Goal: Obtain resource: Obtain resource

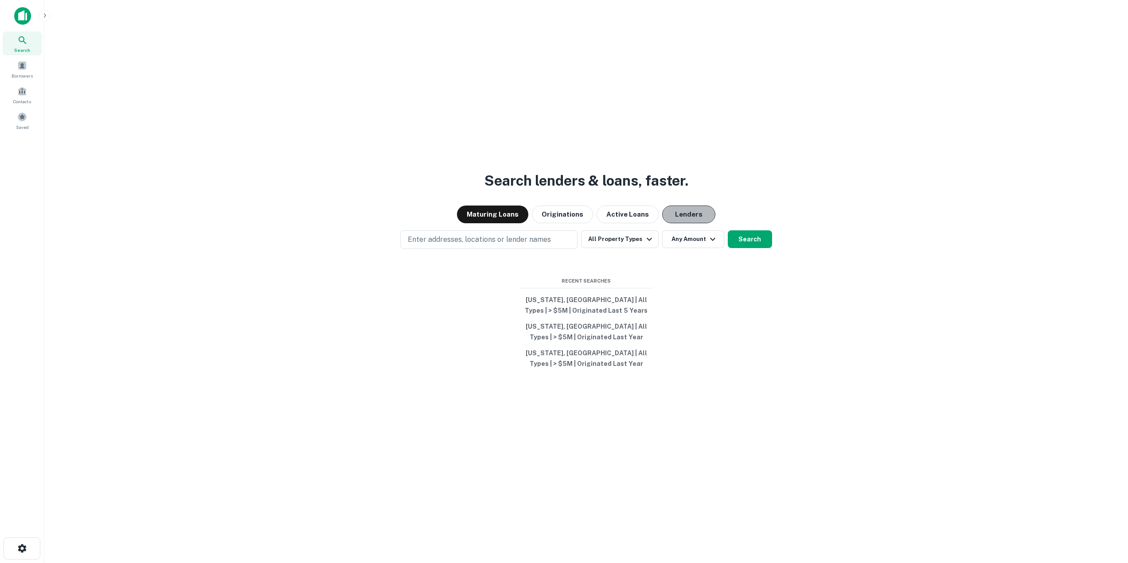
click at [681, 210] on button "Lenders" at bounding box center [688, 215] width 53 height 18
click at [786, 43] on div "Search lenders & loans, faster. Maturing Loans Originations Active Loans Lender…" at bounding box center [585, 302] width 1069 height 563
click at [641, 239] on button "All Property Types" at bounding box center [619, 239] width 77 height 18
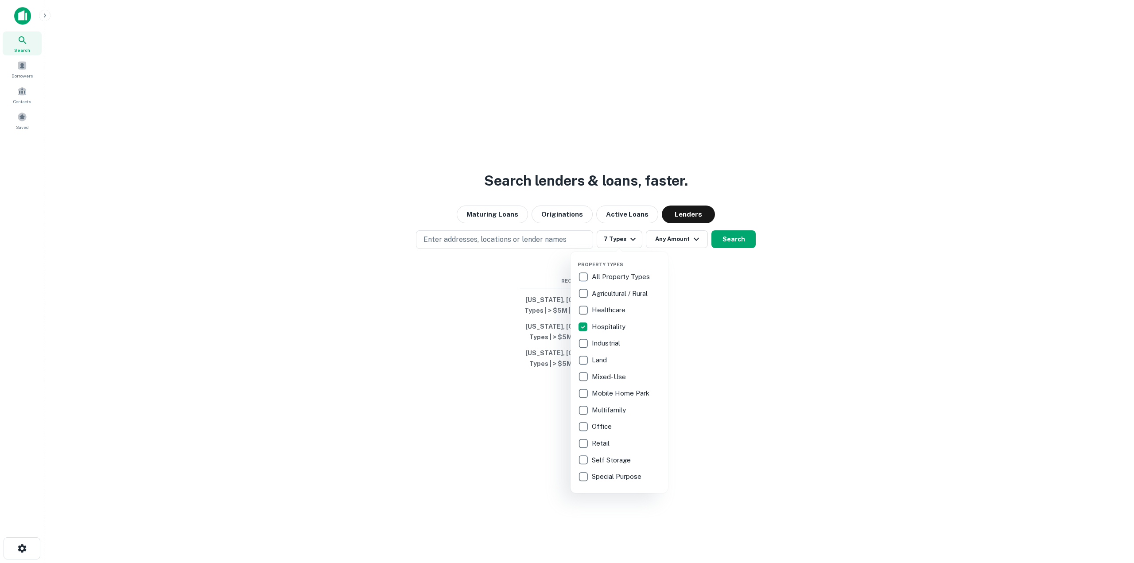
click at [759, 277] on div at bounding box center [567, 281] width 1134 height 563
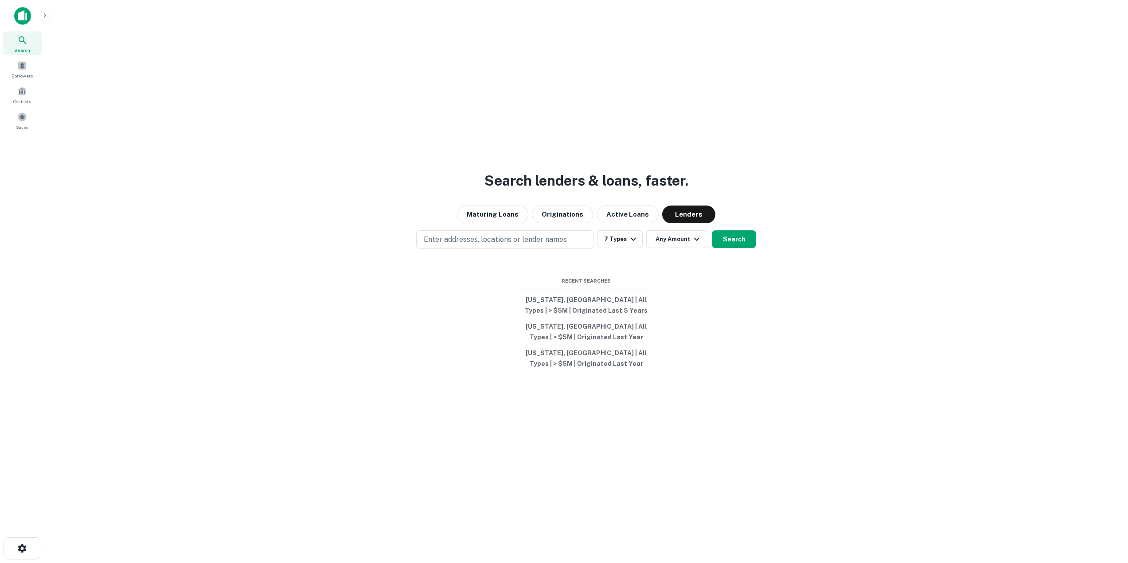
click at [505, 242] on p "Enter addresses, locations or lender names" at bounding box center [495, 239] width 143 height 11
type input "*******"
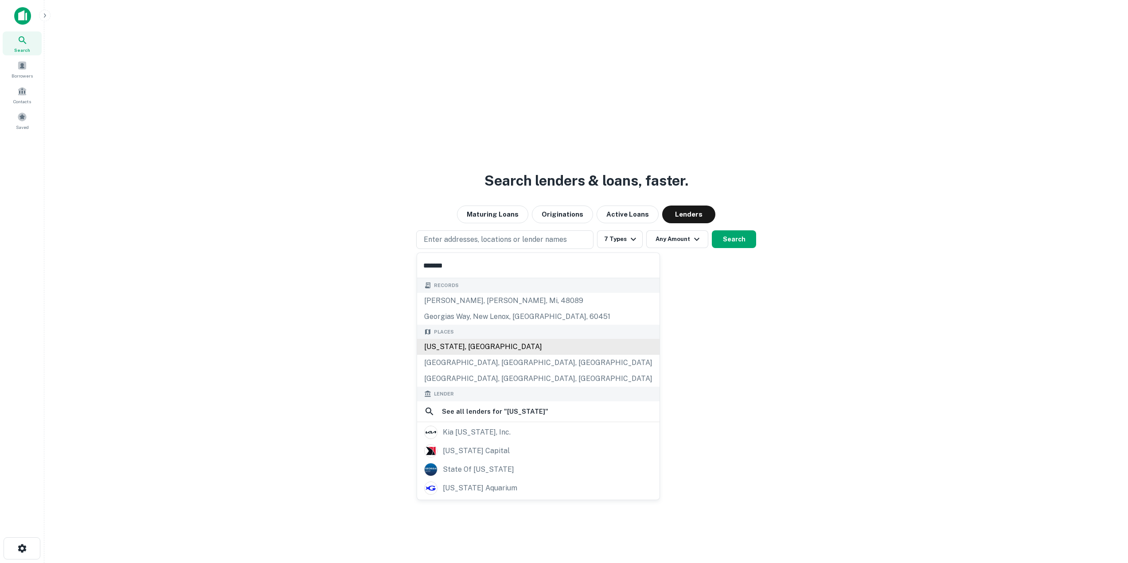
click at [495, 342] on div "[US_STATE], [GEOGRAPHIC_DATA]" at bounding box center [538, 347] width 242 height 16
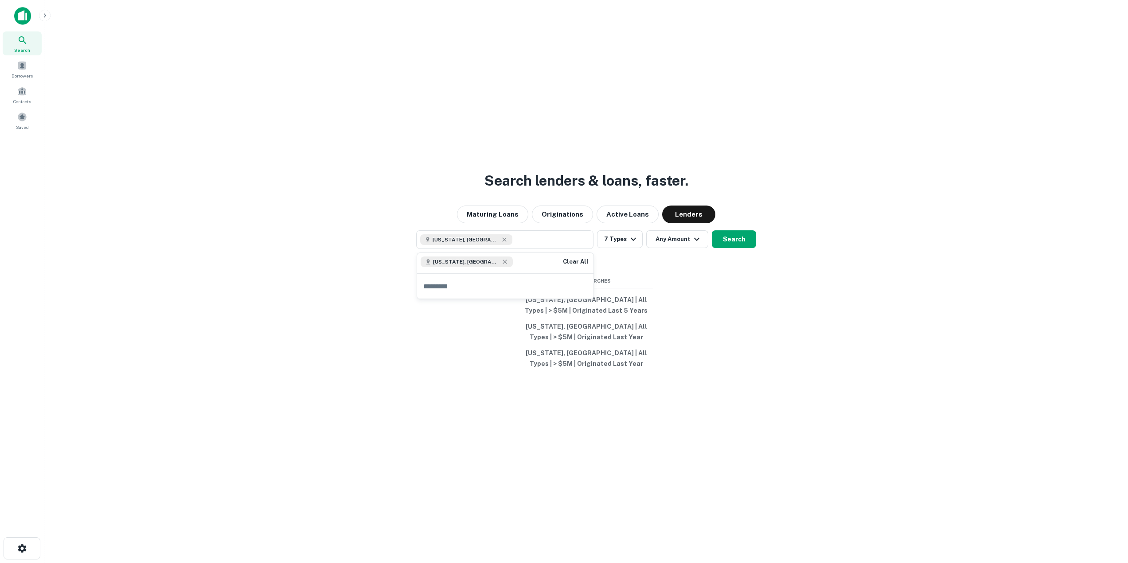
click at [707, 293] on div "Search lenders & loans, faster. Maturing Loans Originations Active Loans Lender…" at bounding box center [585, 302] width 1069 height 563
click at [626, 241] on button "7 Types" at bounding box center [620, 239] width 46 height 18
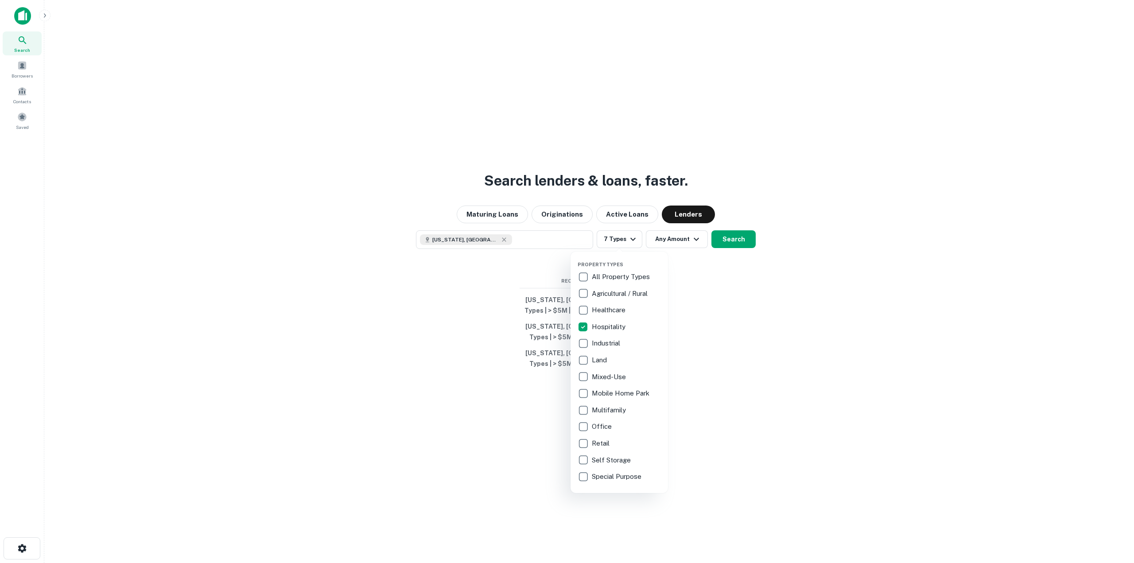
click at [821, 349] on div at bounding box center [567, 281] width 1134 height 563
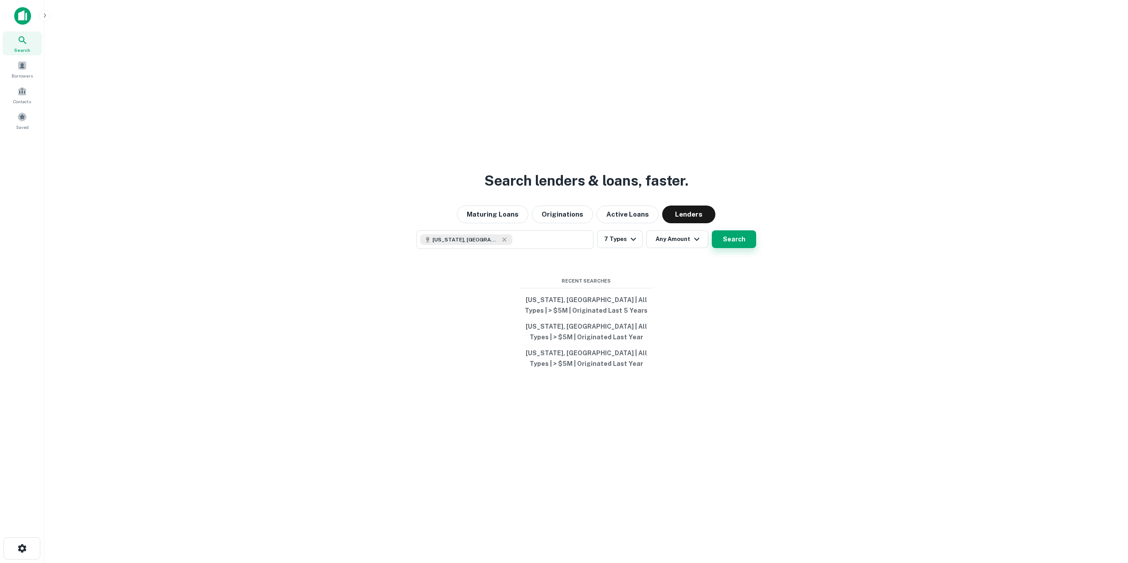
click at [745, 244] on button "Search" at bounding box center [734, 239] width 44 height 18
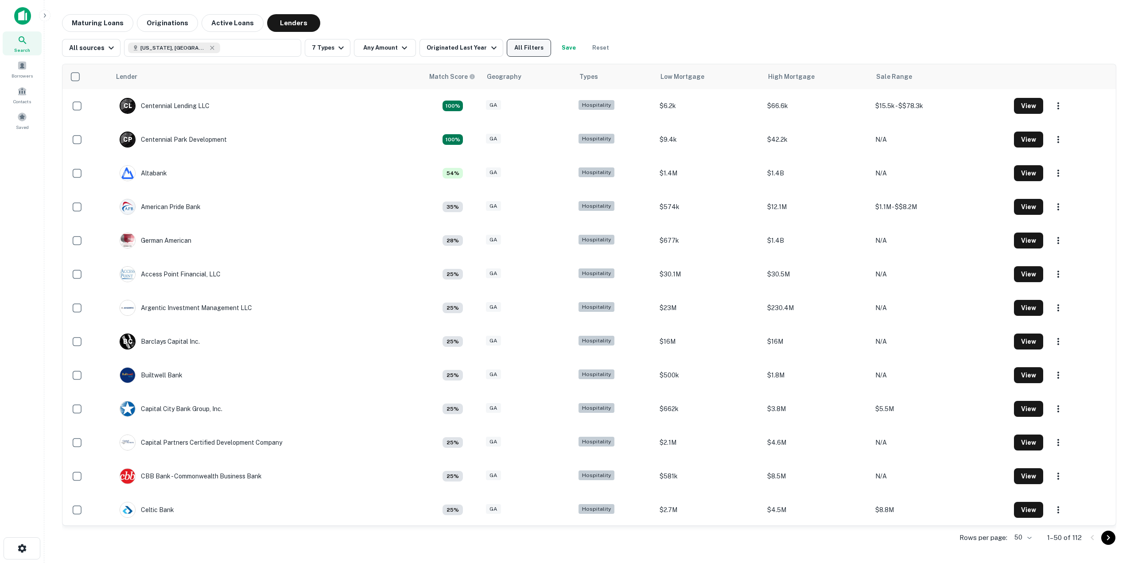
click at [514, 53] on button "All Filters" at bounding box center [529, 48] width 44 height 18
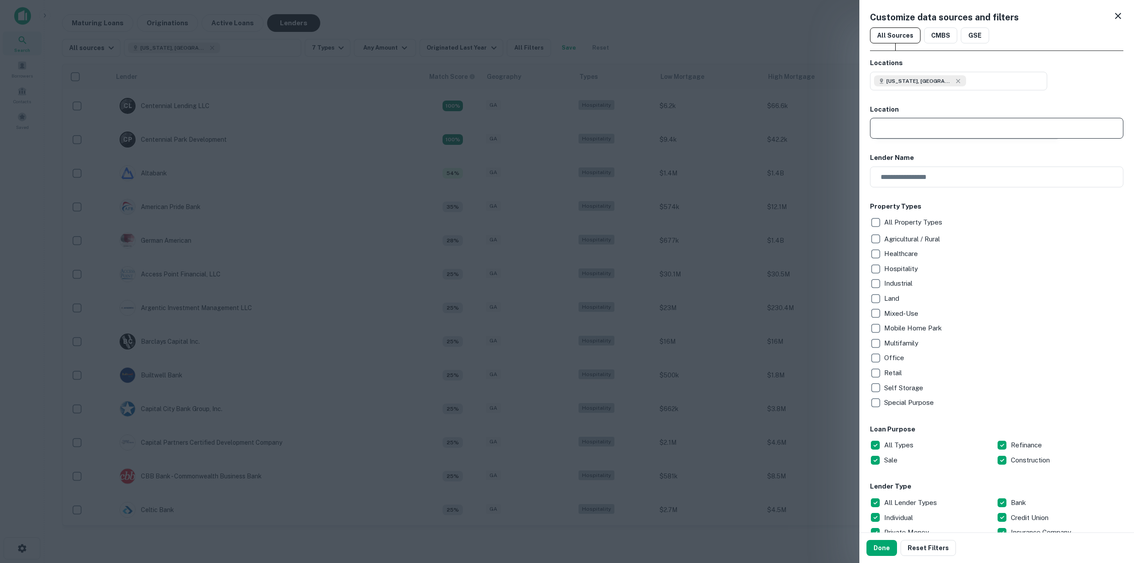
click at [926, 125] on input "text" at bounding box center [999, 128] width 247 height 21
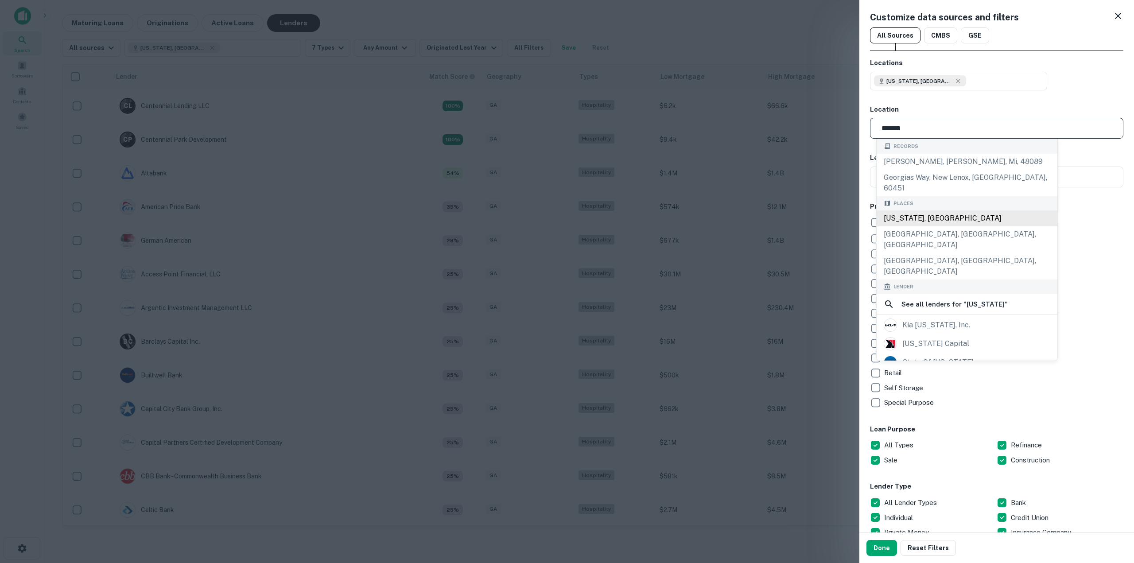
type input "**********"
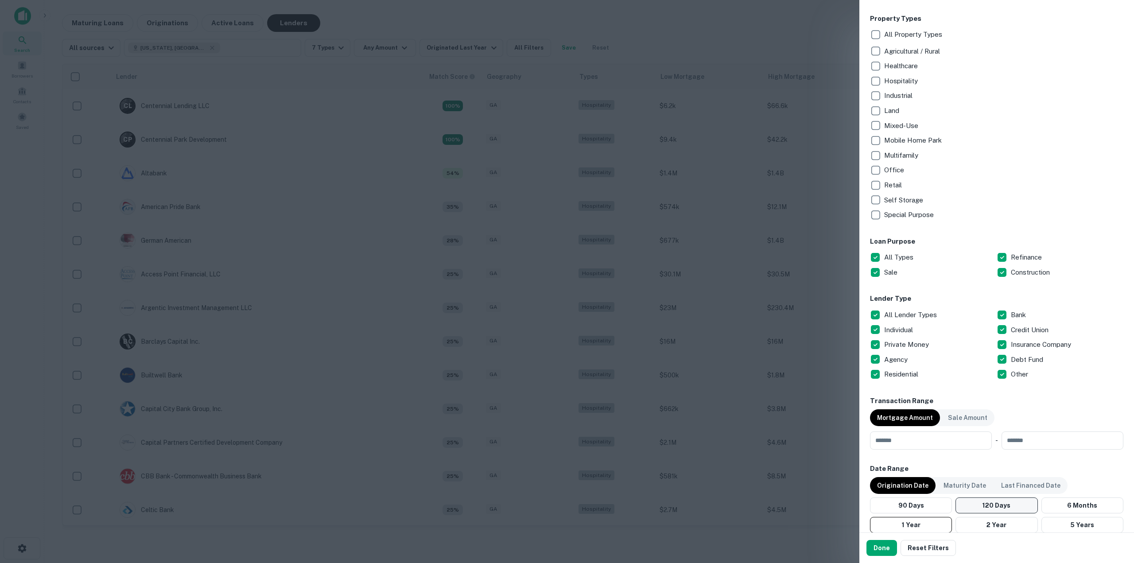
scroll to position [493, 0]
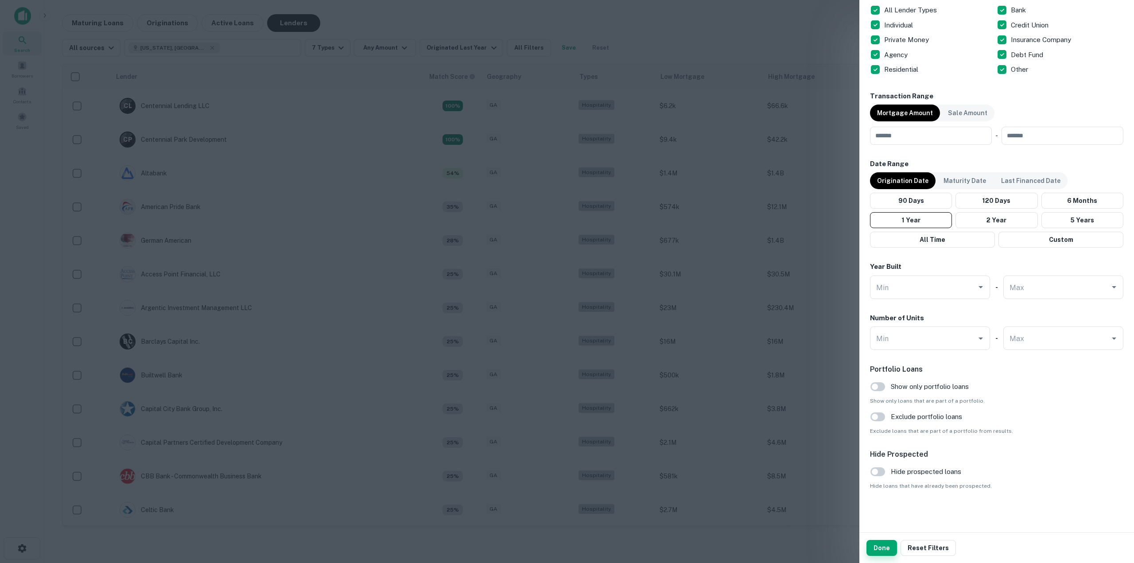
click at [885, 552] on button "Done" at bounding box center [882, 548] width 31 height 16
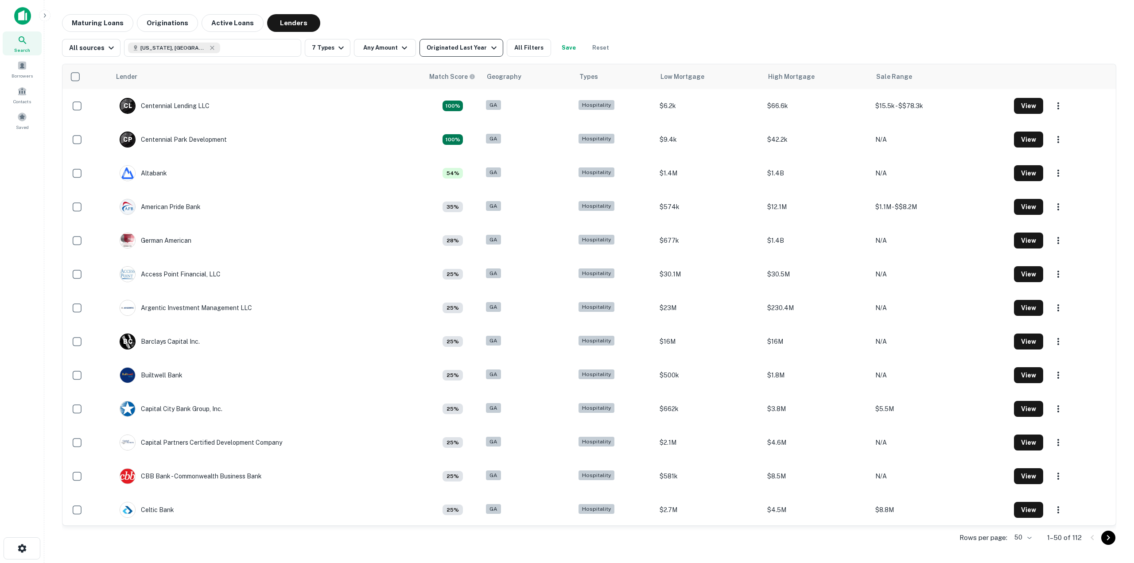
click at [450, 43] on div "Originated Last Year" at bounding box center [463, 48] width 72 height 11
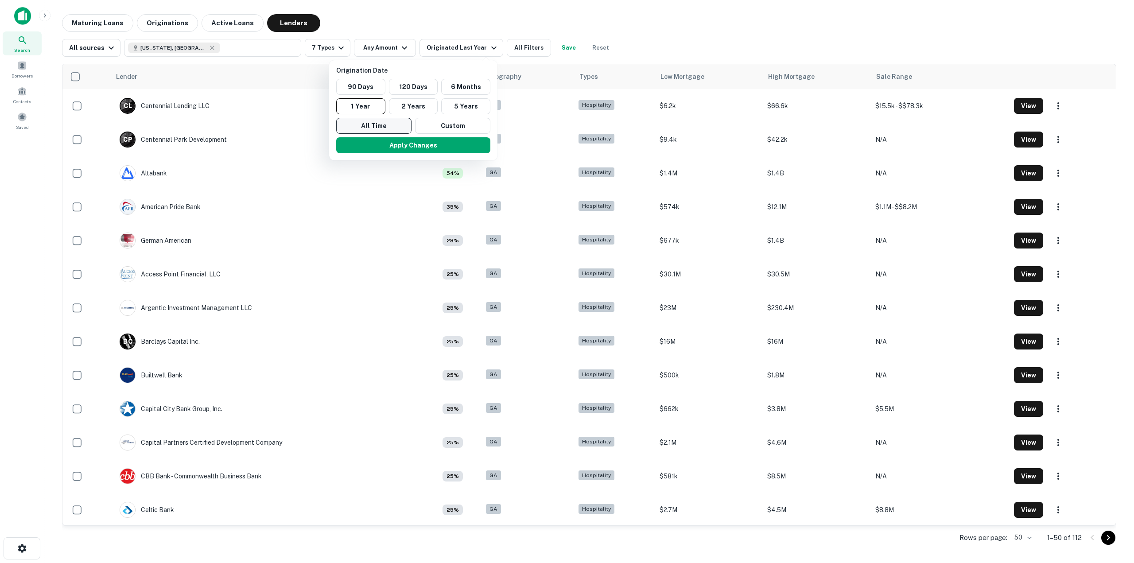
click at [374, 128] on button "All Time" at bounding box center [373, 126] width 75 height 16
click at [374, 149] on button "Apply Changes" at bounding box center [411, 145] width 154 height 16
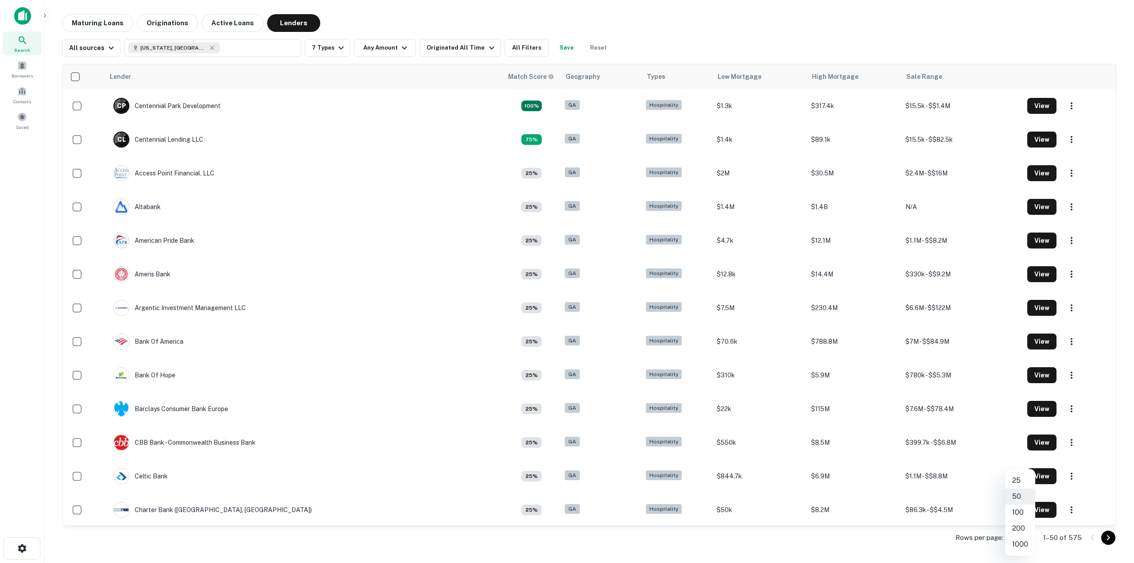
click at [1015, 534] on body "Search Borrowers Contacts Saved Maturing Loans Originations Active Loans Lender…" at bounding box center [567, 281] width 1134 height 563
click at [1028, 543] on li "1000" at bounding box center [1020, 545] width 30 height 16
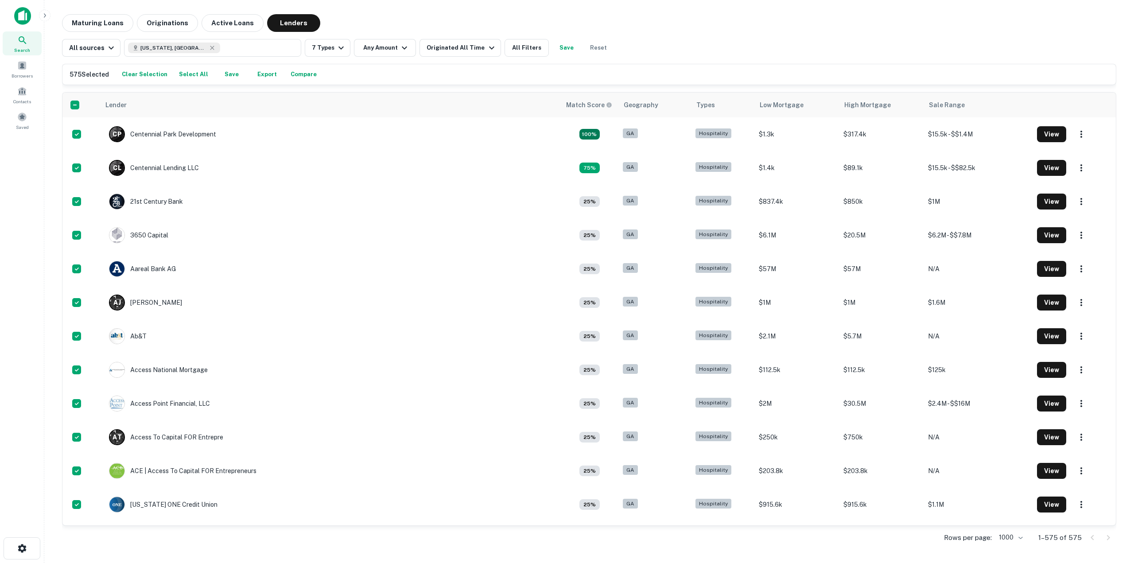
click at [258, 74] on button "Export" at bounding box center [267, 74] width 28 height 13
